Goal: Communication & Community: Answer question/provide support

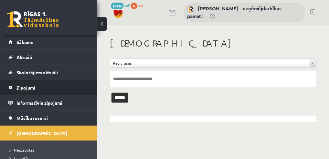
click at [46, 82] on legend "Ziņojumi 0" at bounding box center [52, 87] width 72 height 15
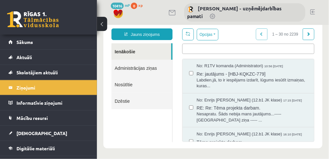
click at [124, 85] on link "Nosūtītie" at bounding box center [141, 84] width 61 height 16
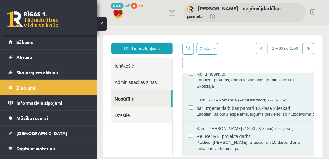
scroll to position [86, 0]
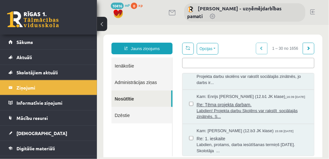
click at [225, 108] on span "Re: Tēma projekta darbam." at bounding box center [251, 104] width 111 height 8
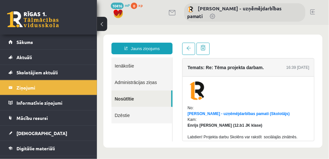
scroll to position [0, 0]
click at [122, 65] on link "Ienākošie" at bounding box center [141, 65] width 61 height 16
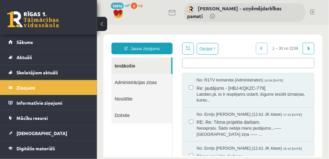
click at [189, 60] on ul at bounding box center [248, 61] width 132 height 7
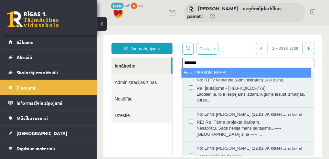
type input "********"
select select "*****"
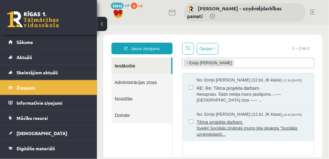
click at [220, 123] on span "Tēma projekta darbam." at bounding box center [251, 121] width 111 height 8
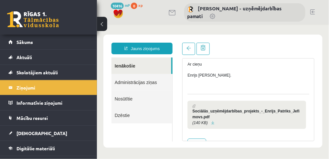
scroll to position [108, 0]
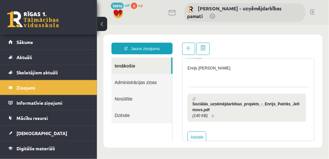
click at [211, 115] on link at bounding box center [213, 116] width 4 height 4
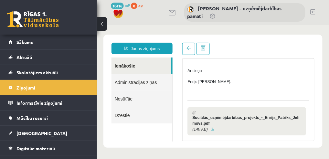
scroll to position [120, 0]
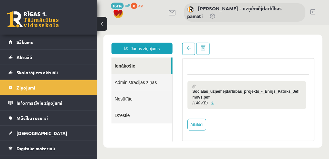
click at [126, 98] on link "Nosūtītie" at bounding box center [141, 98] width 61 height 16
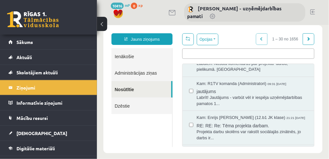
scroll to position [14, 0]
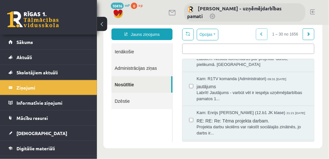
click at [132, 52] on link "Ienākošie" at bounding box center [141, 51] width 61 height 16
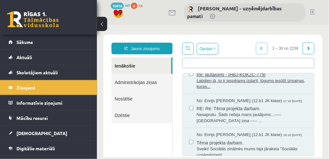
scroll to position [0, 0]
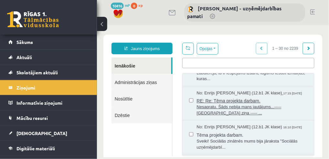
click at [233, 99] on span "RE: Re: Tēma projekta darbam." at bounding box center [251, 100] width 111 height 8
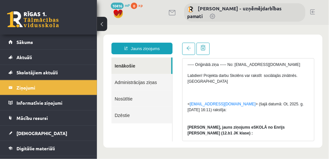
scroll to position [65, 0]
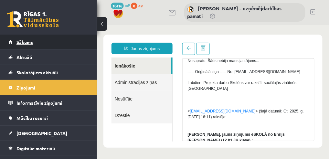
click at [22, 41] on span "Sākums" at bounding box center [24, 42] width 16 height 6
